Goal: Navigation & Orientation: Find specific page/section

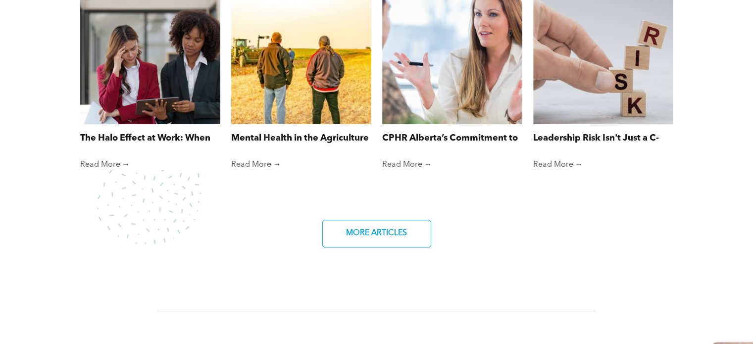
scroll to position [1040, 0]
